Goal: Task Accomplishment & Management: Complete application form

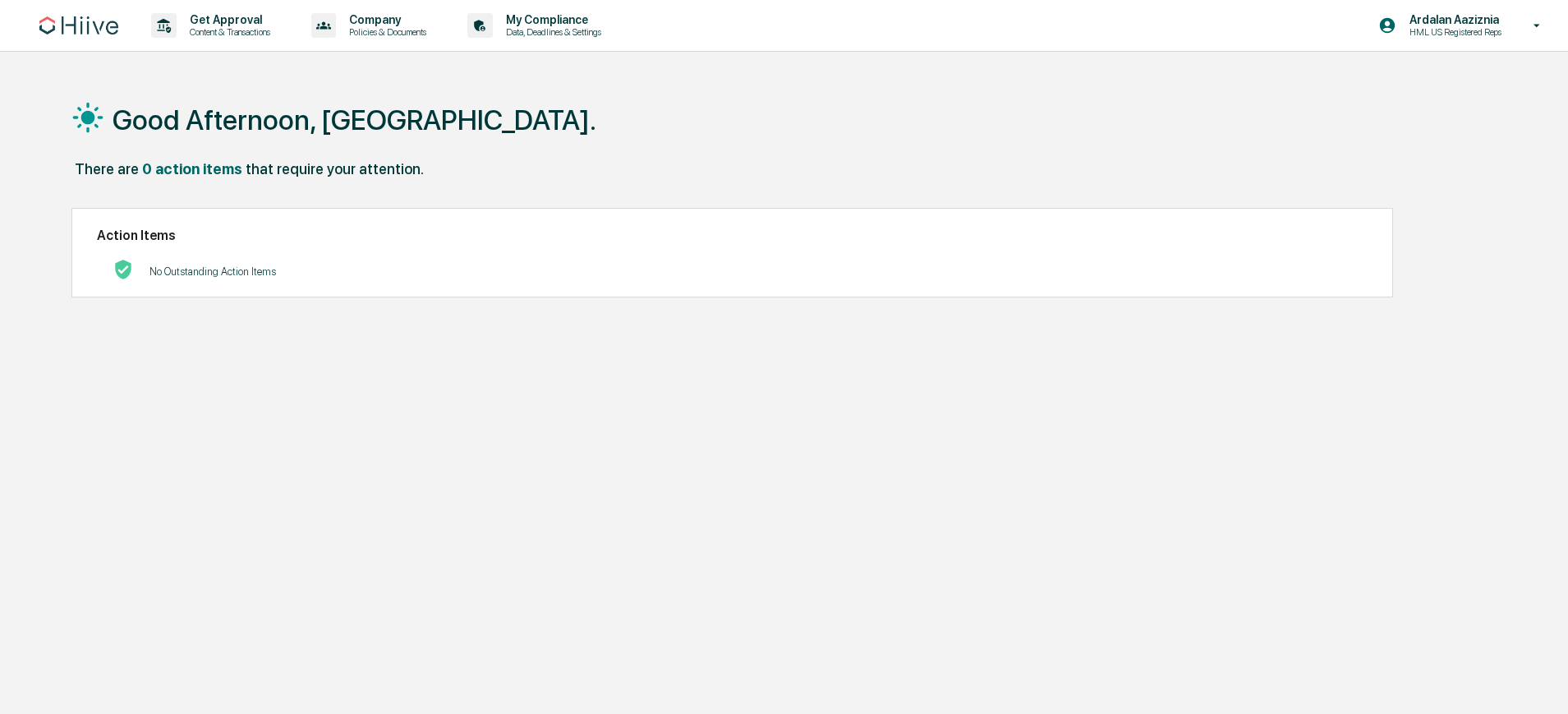
click at [805, 169] on div "There are 0 action items that require your attention." at bounding box center [776, 177] width 1411 height 34
click at [1058, 115] on div "Good Afternoon, [GEOGRAPHIC_DATA]." at bounding box center [776, 119] width 1411 height 82
drag, startPoint x: 805, startPoint y: 109, endPoint x: 758, endPoint y: 112, distance: 47.1
click at [796, 110] on div "Good Afternoon, [GEOGRAPHIC_DATA]." at bounding box center [776, 119] width 1411 height 82
click at [196, 29] on p "Content & Transactions" at bounding box center [228, 32] width 102 height 12
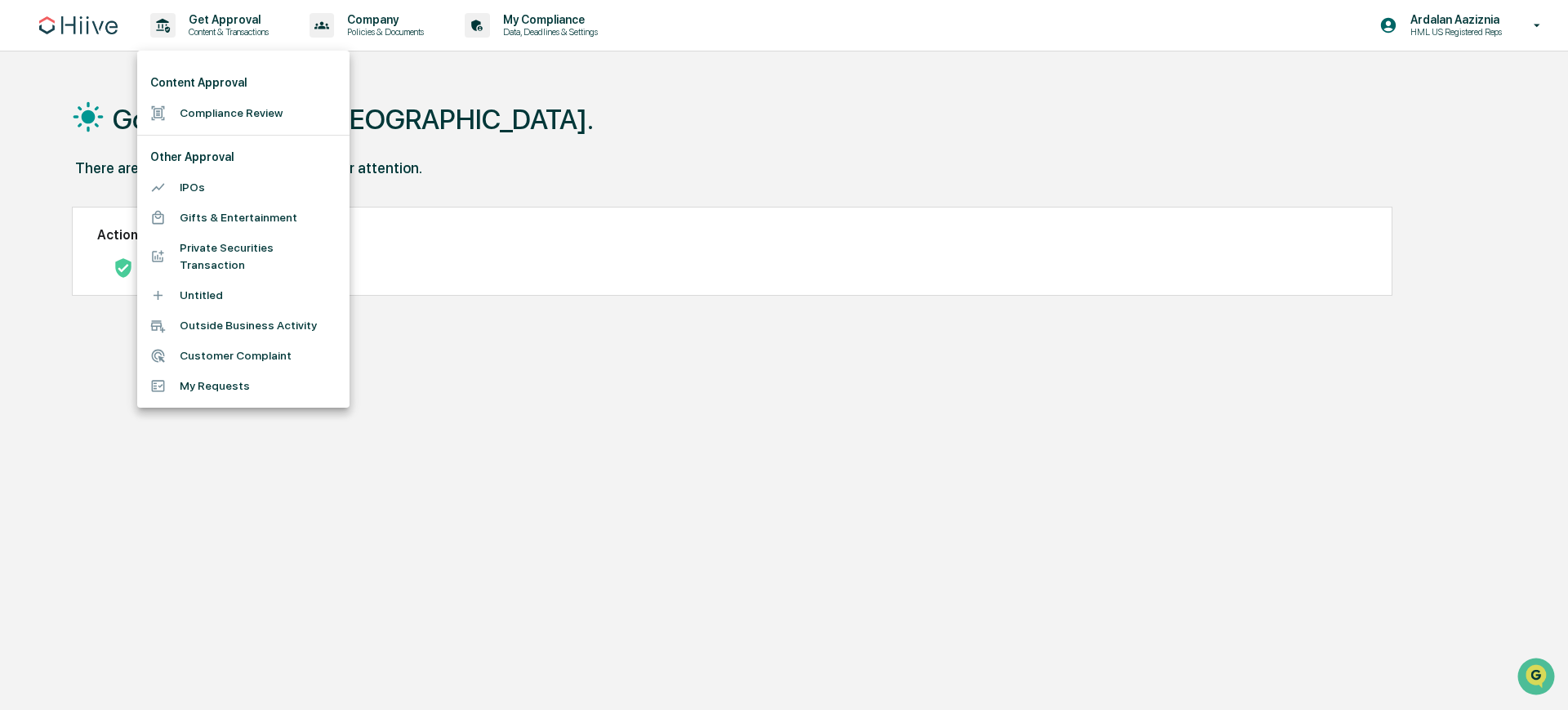
click at [227, 105] on li "Compliance Review" at bounding box center [243, 112] width 212 height 30
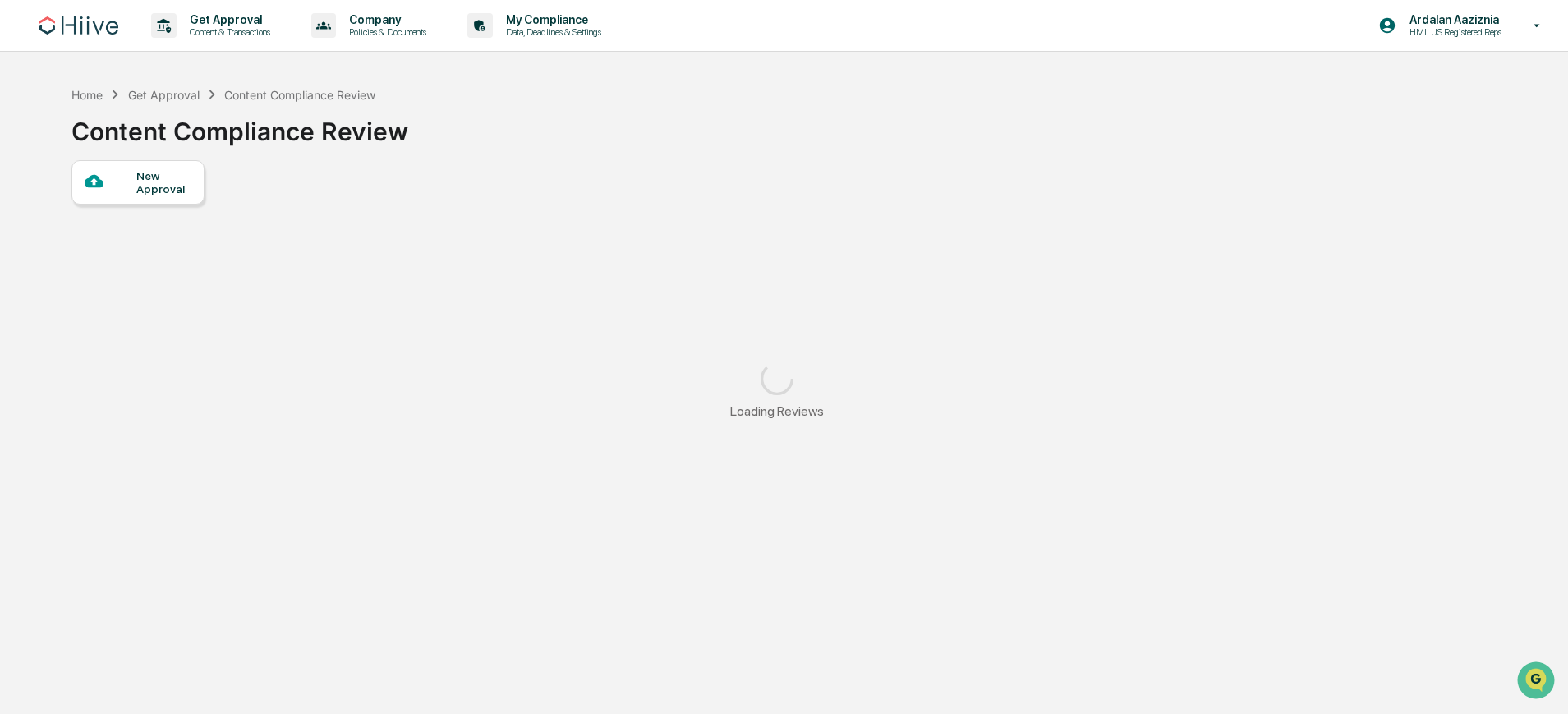
click at [156, 178] on div "New Approval" at bounding box center [164, 182] width 55 height 26
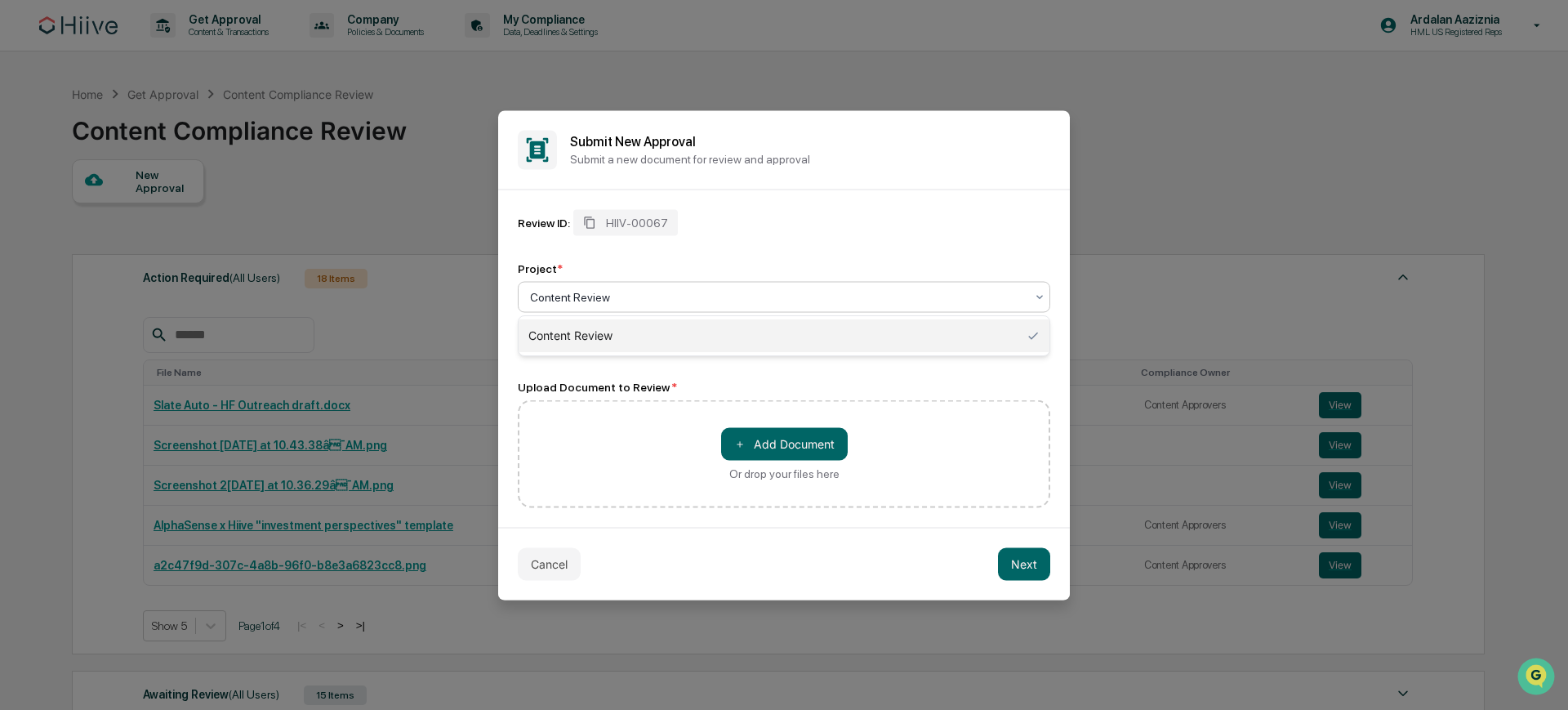
click at [660, 296] on div at bounding box center [777, 296] width 495 height 16
click at [648, 324] on div "Content Review" at bounding box center [784, 336] width 531 height 33
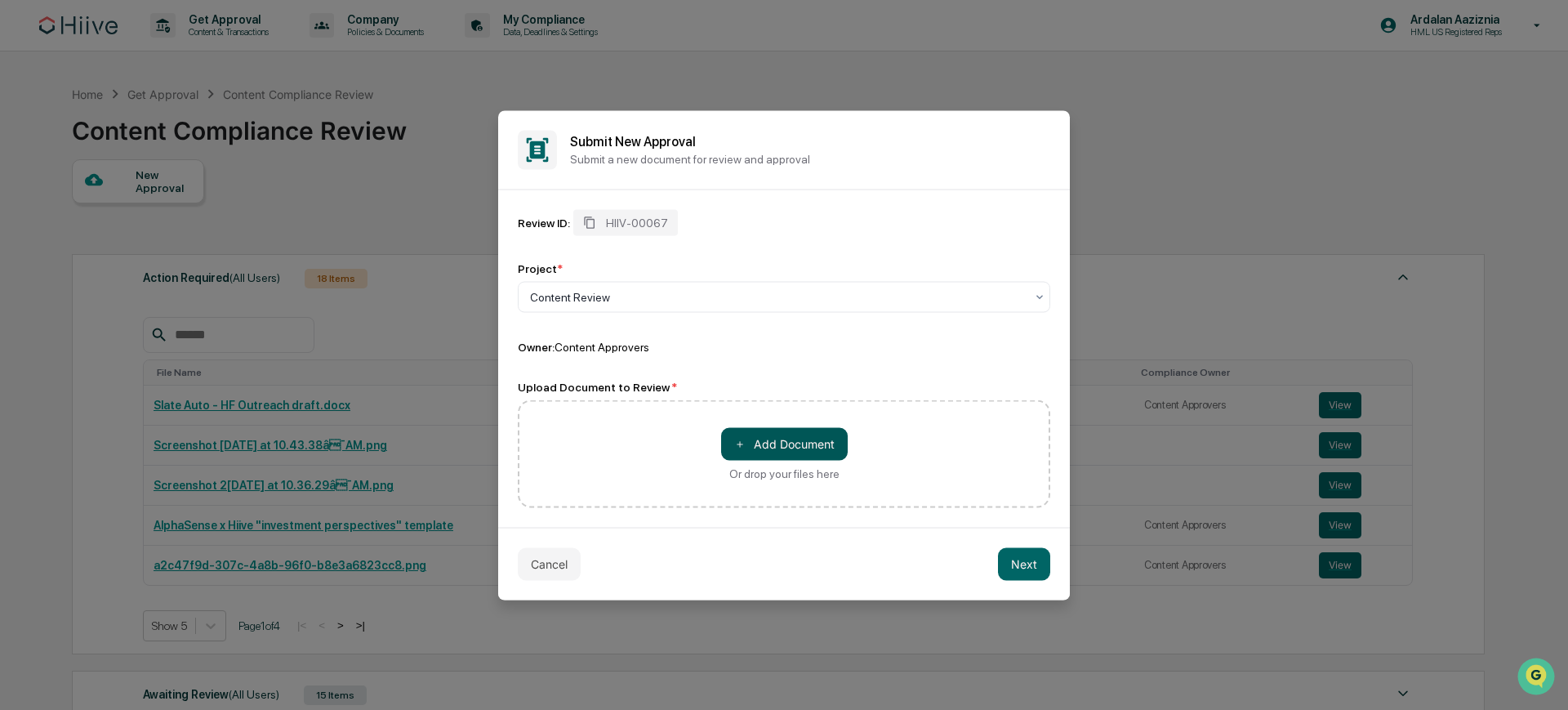
click at [747, 446] on button "＋ Add Document" at bounding box center [784, 444] width 127 height 33
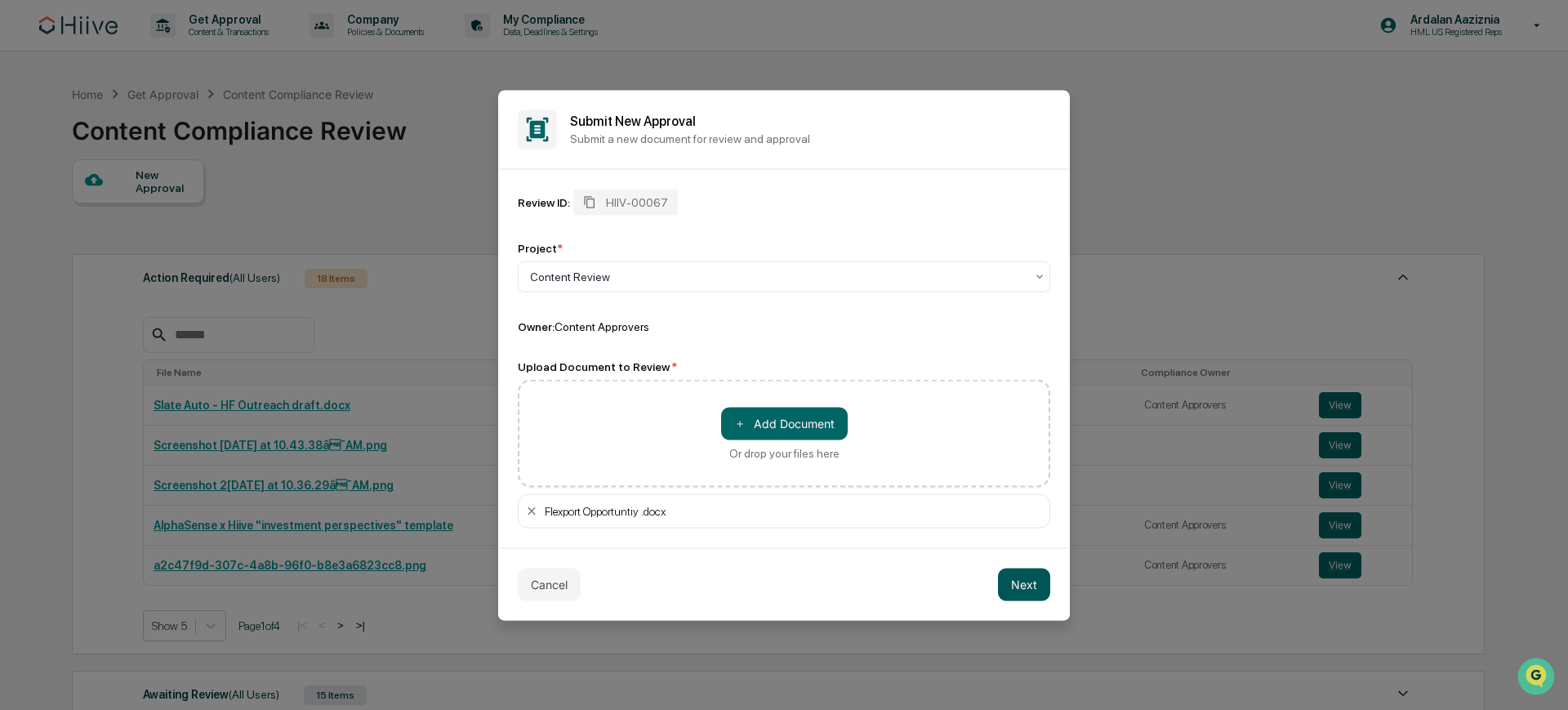
click at [1022, 586] on button "Next" at bounding box center [1024, 584] width 53 height 33
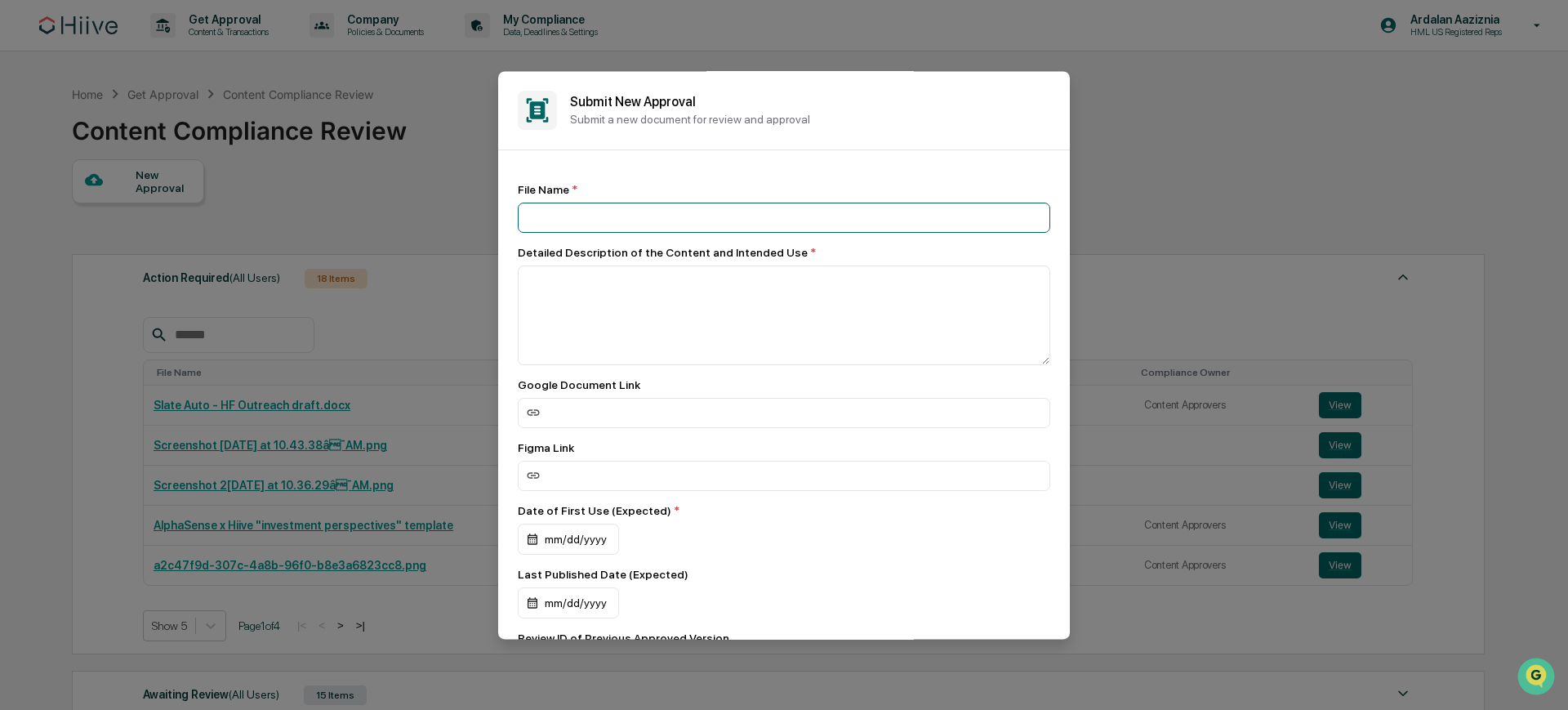
click at [577, 218] on input at bounding box center [784, 217] width 533 height 30
type input "**********"
click at [570, 304] on textarea at bounding box center [784, 315] width 533 height 100
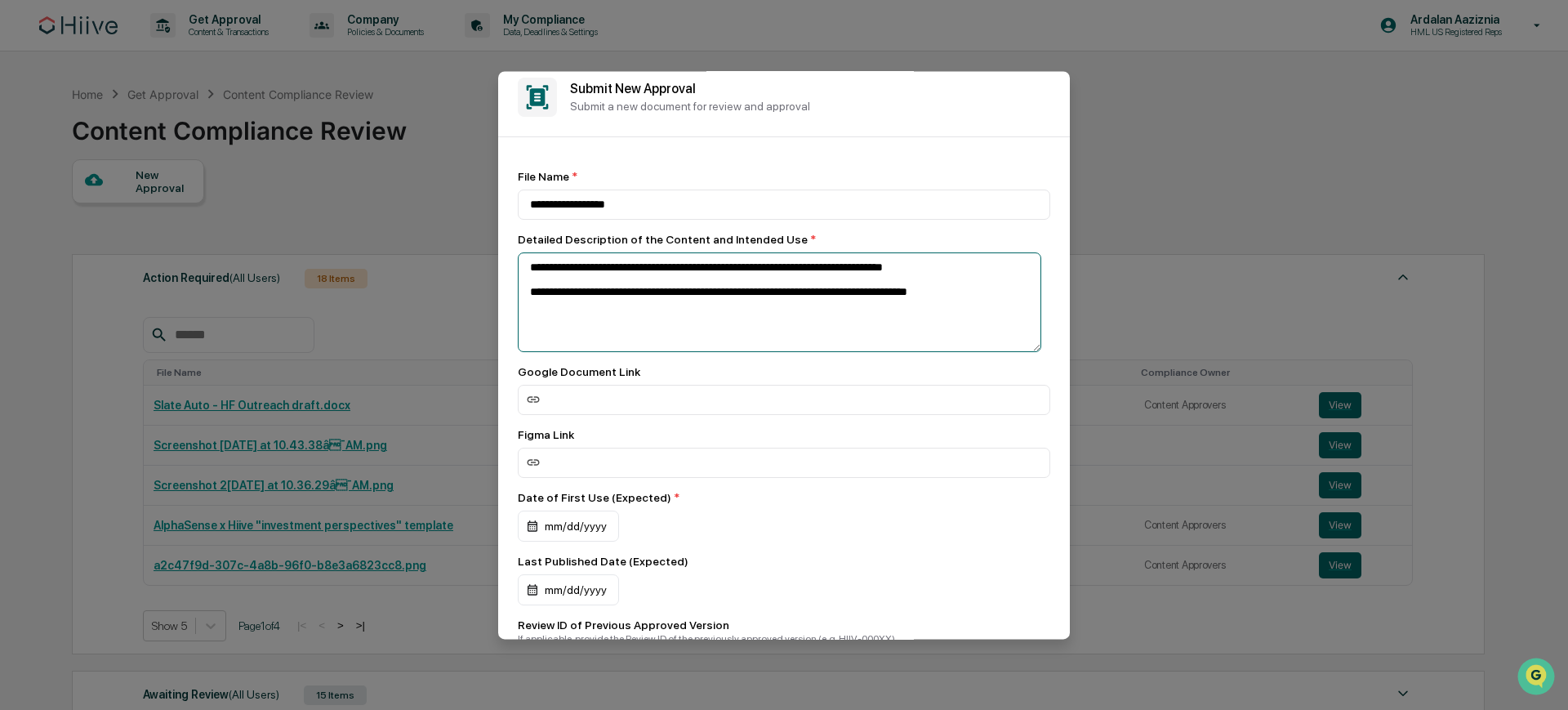
scroll to position [154, 0]
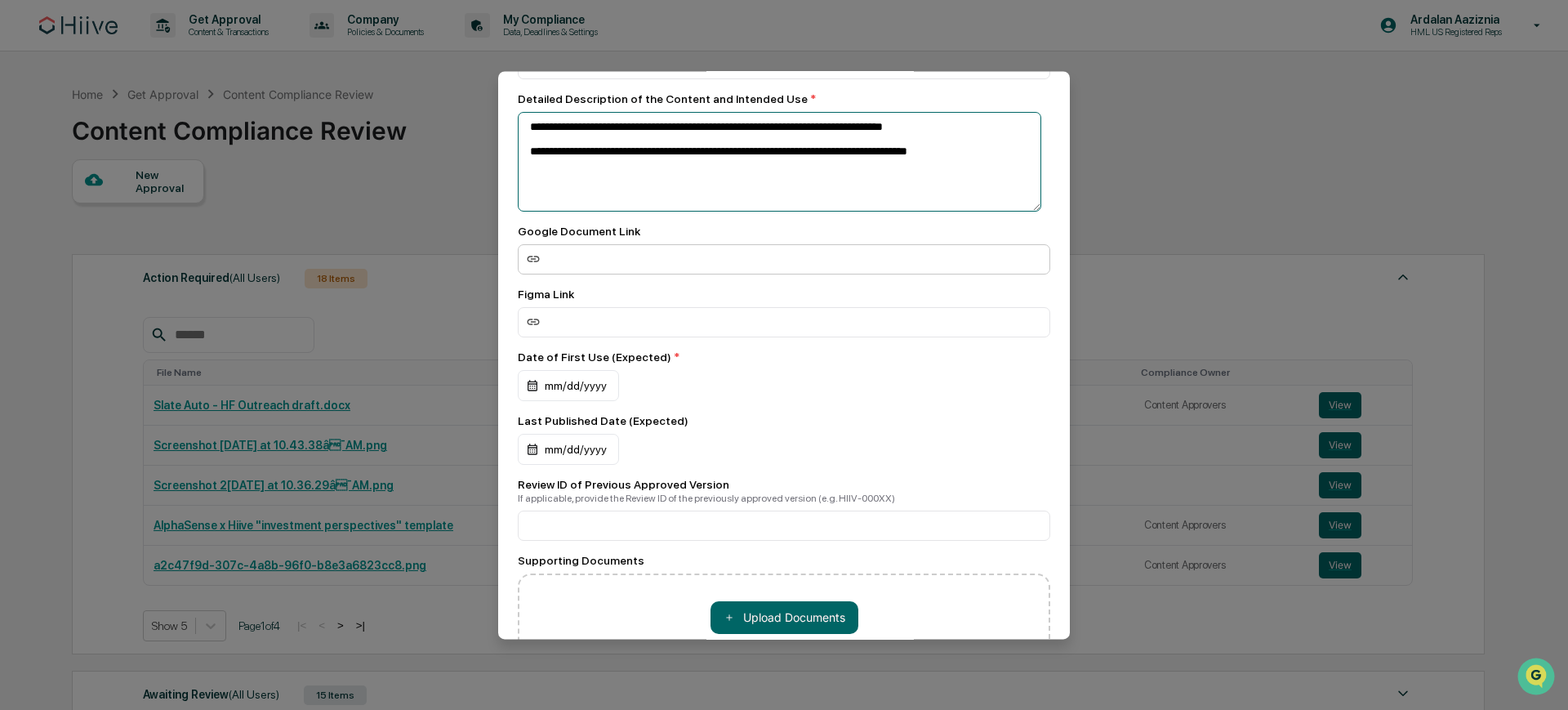
type textarea "**********"
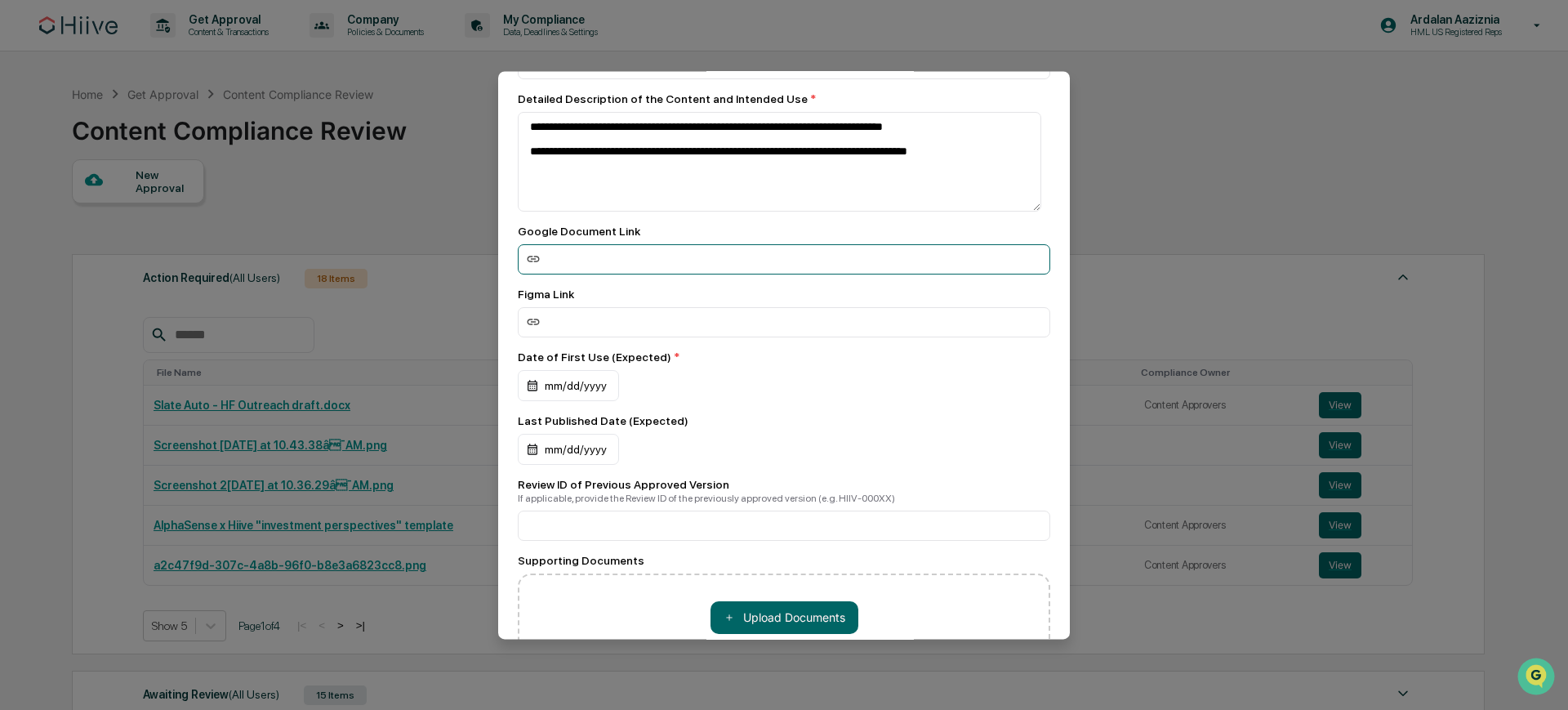
click at [672, 257] on input at bounding box center [784, 259] width 533 height 30
paste input "**********"
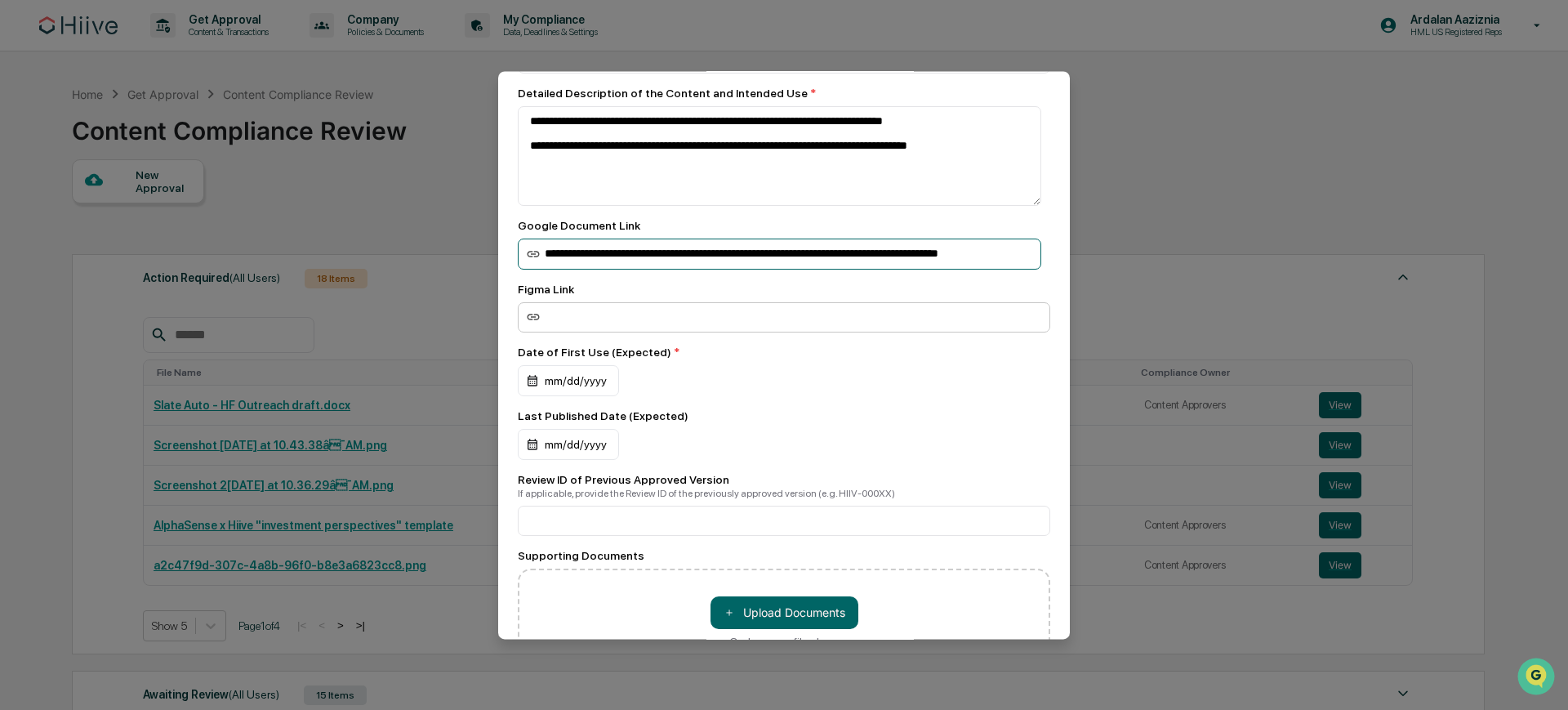
scroll to position [187, 0]
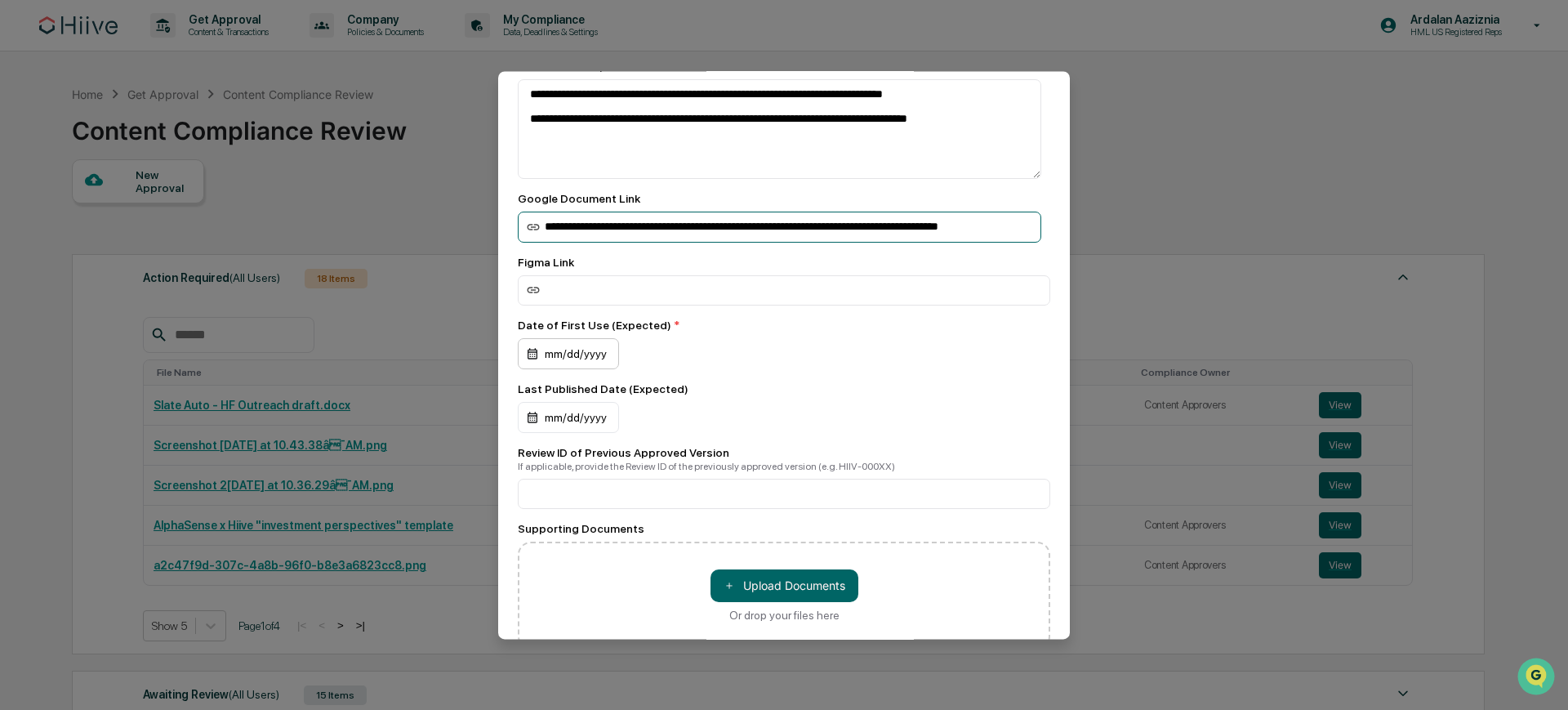
type input "**********"
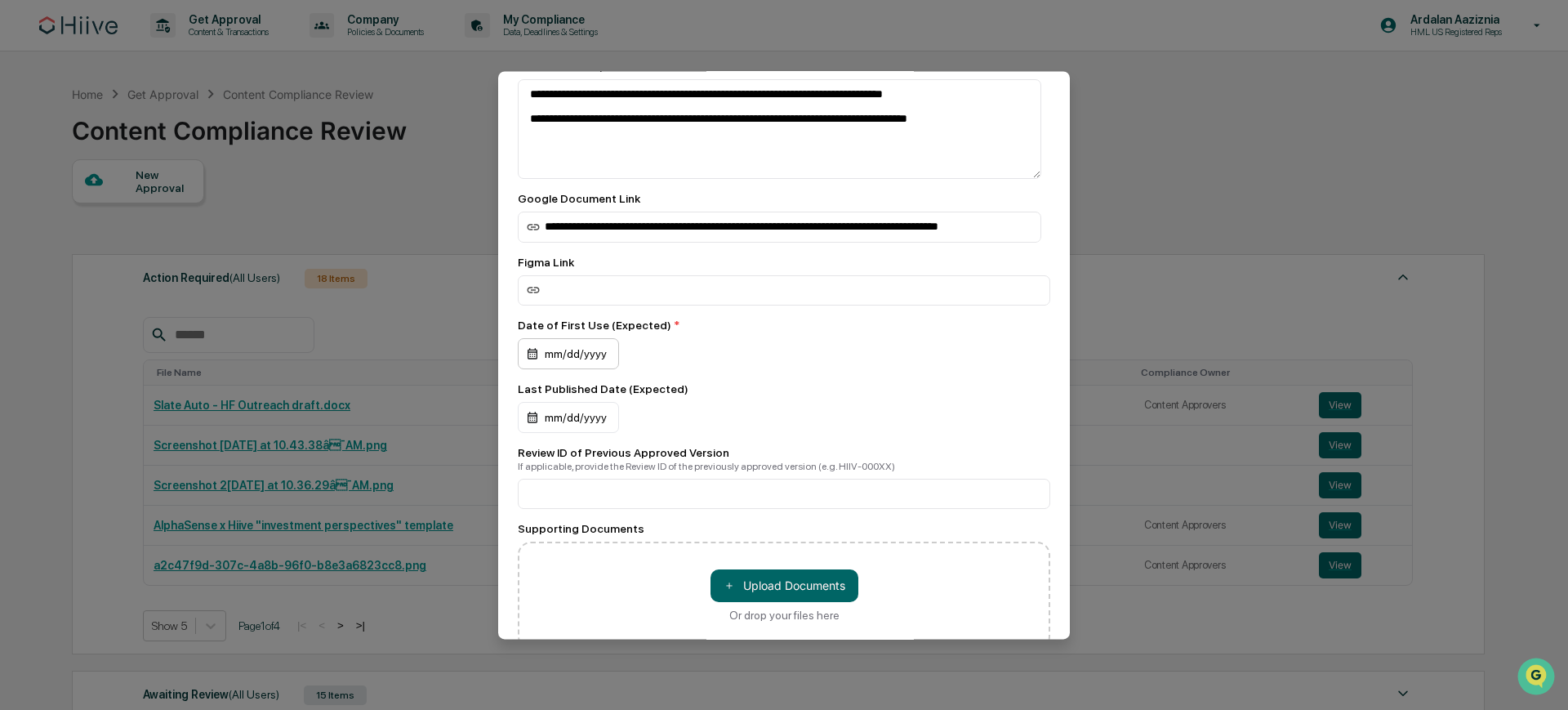
scroll to position [0, 0]
click at [608, 350] on div "mm/dd/yyyy" at bounding box center [569, 353] width 101 height 31
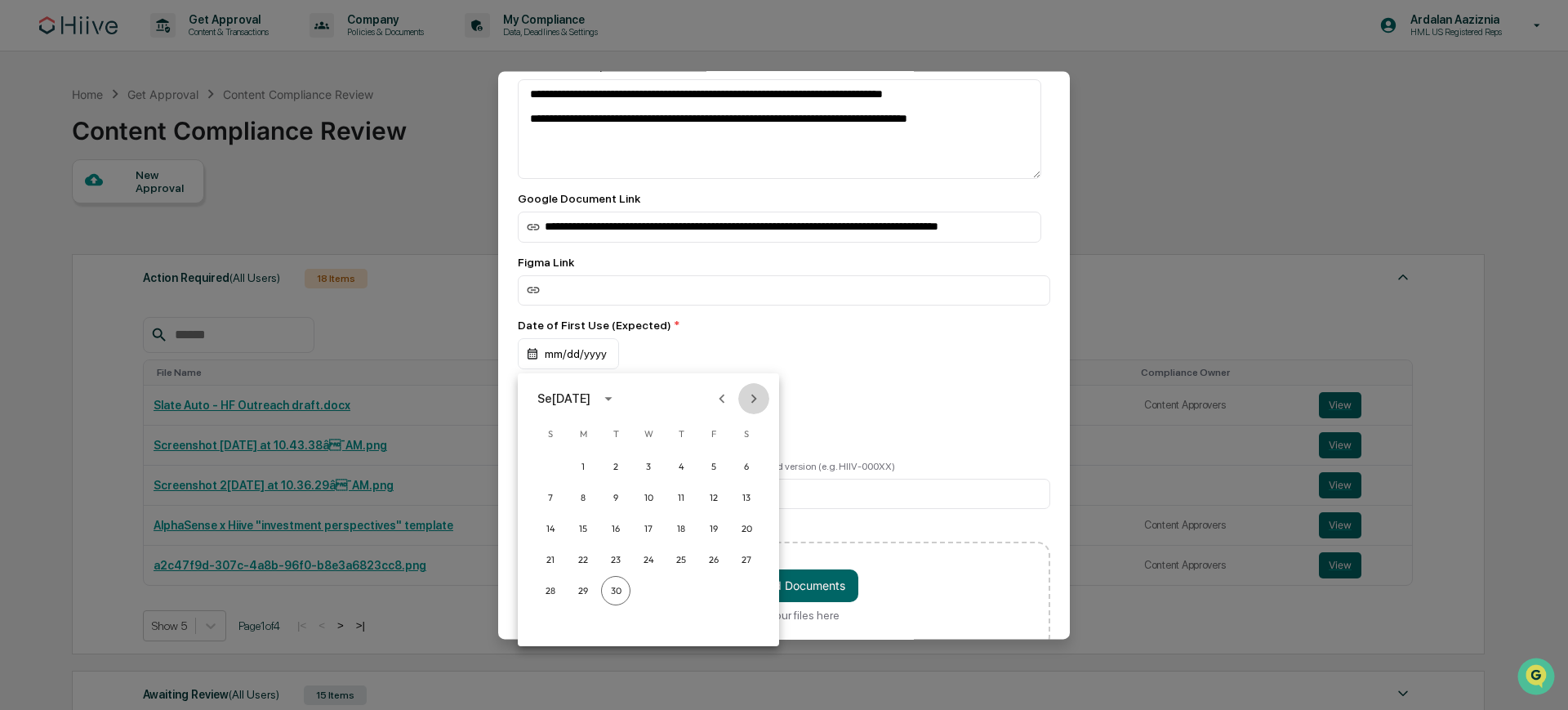
click at [753, 396] on icon "Next month" at bounding box center [755, 398] width 5 height 9
click at [652, 465] on button "1" at bounding box center [649, 466] width 29 height 29
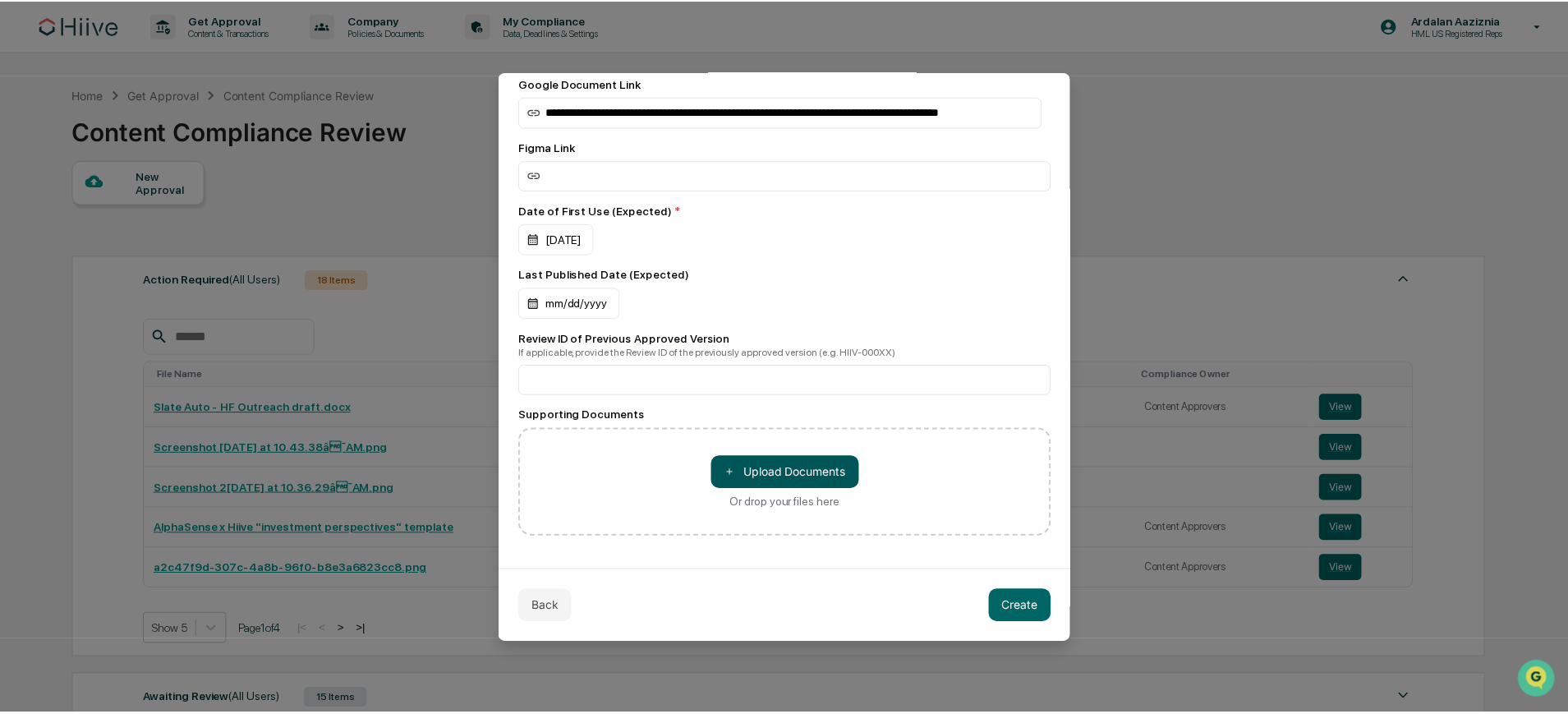
scroll to position [311, 0]
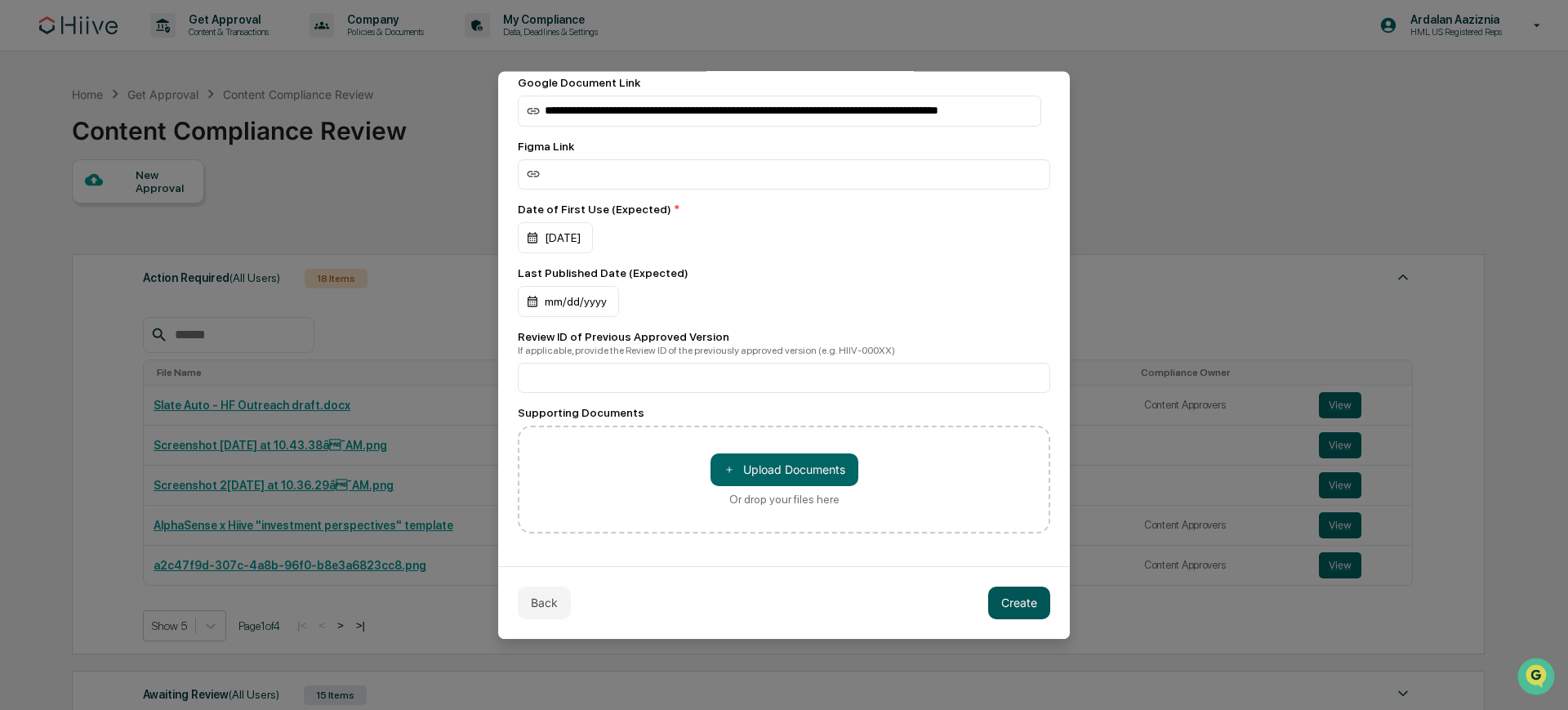
click at [1013, 605] on button "Create" at bounding box center [1019, 602] width 63 height 33
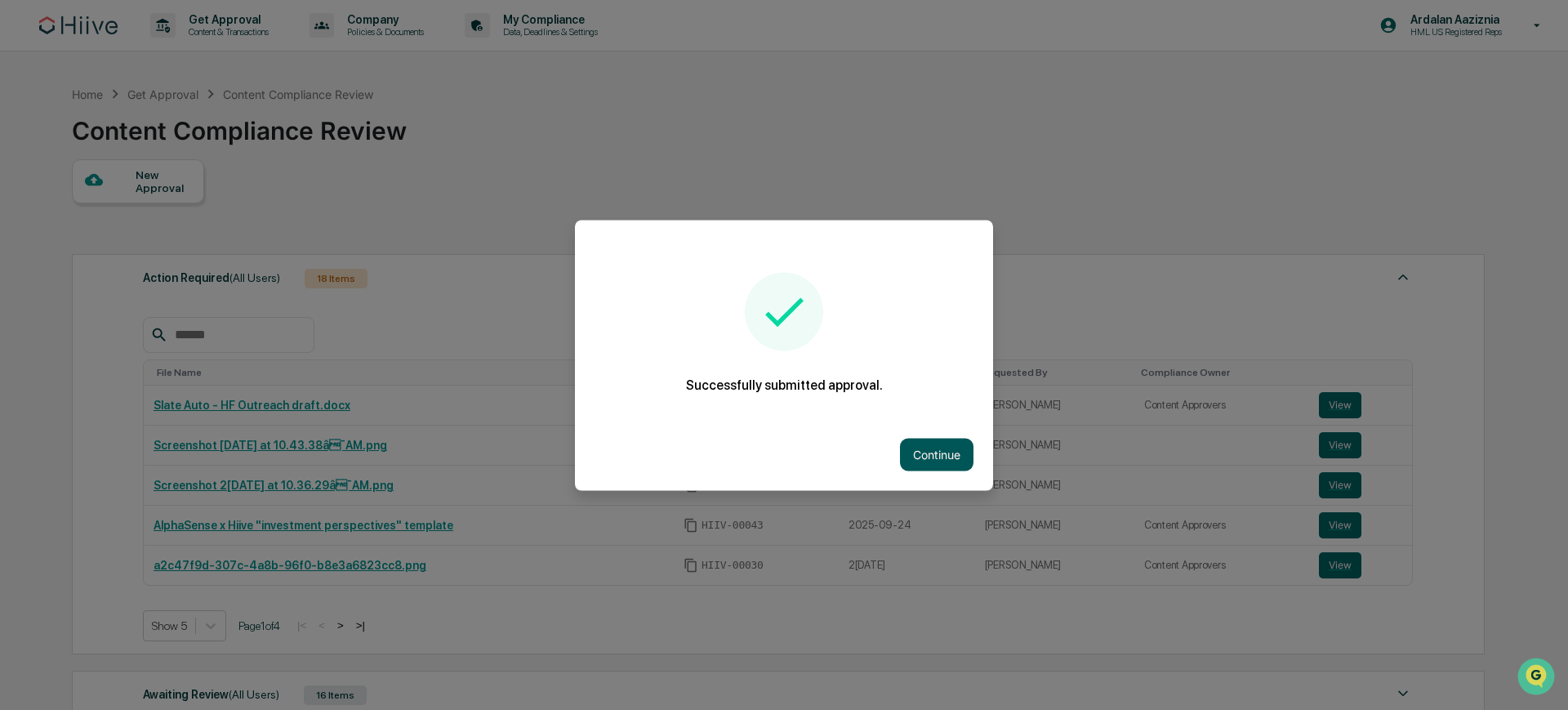
click at [936, 461] on button "Continue" at bounding box center [937, 454] width 73 height 33
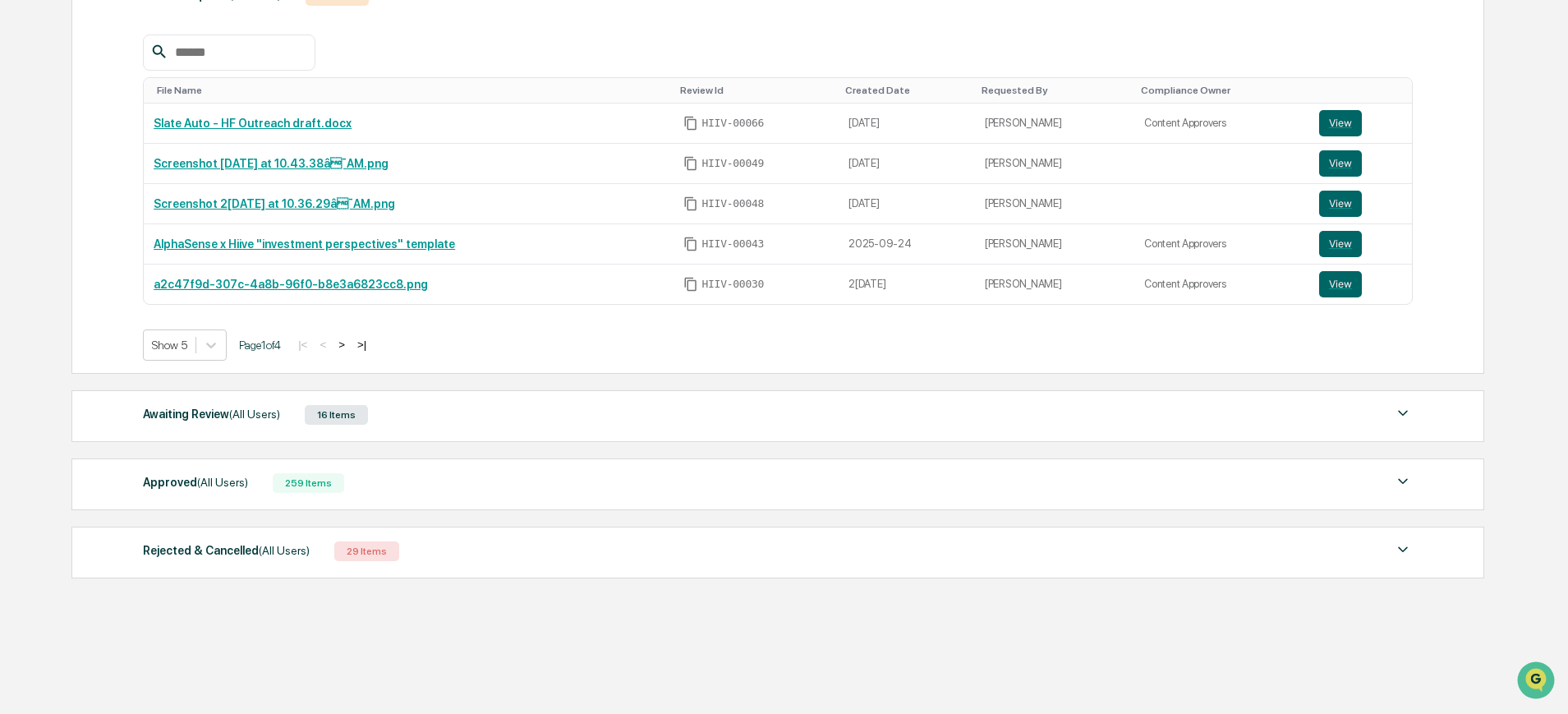
scroll to position [298, 0]
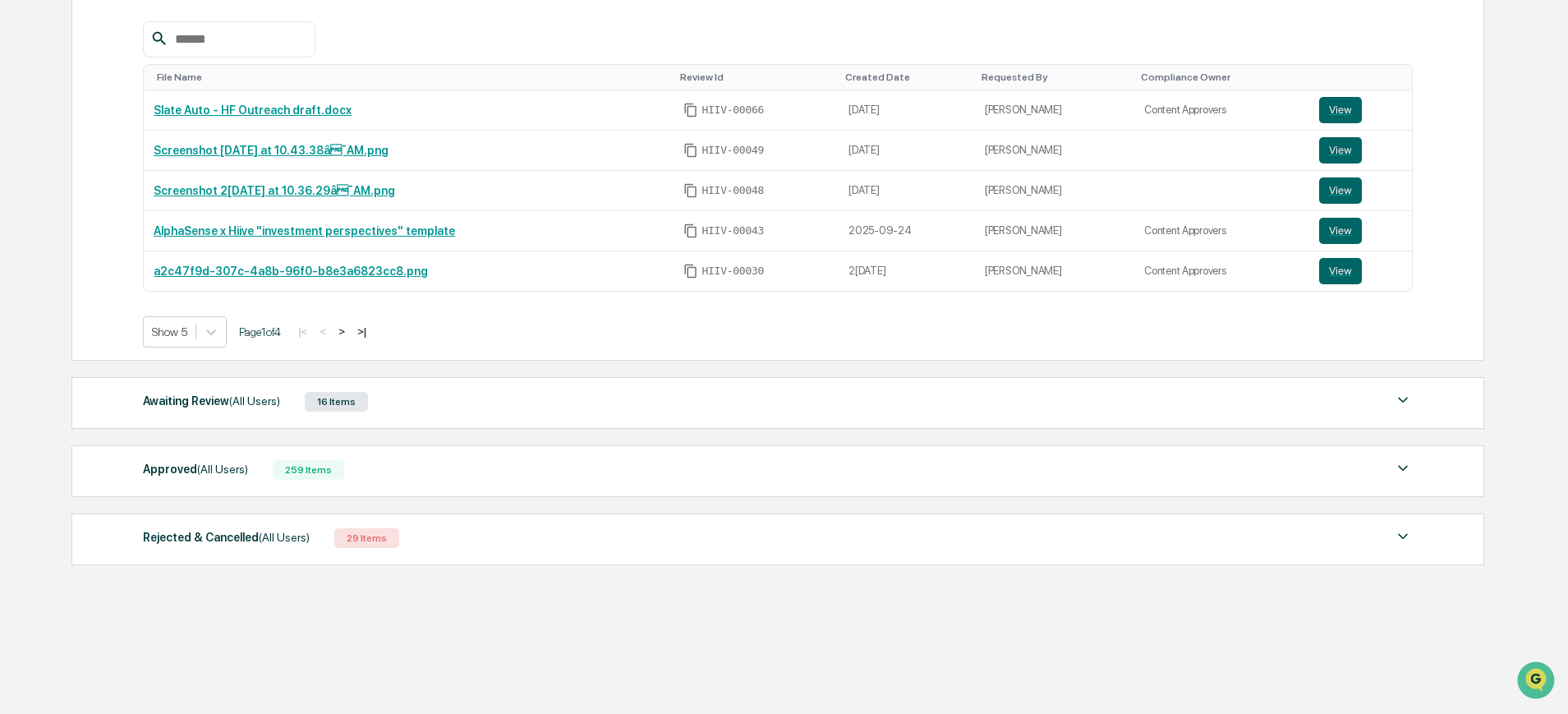
click at [503, 405] on div "Awaiting Review (All Users) 16 Items" at bounding box center [778, 401] width 1270 height 23
